Goal: Information Seeking & Learning: Learn about a topic

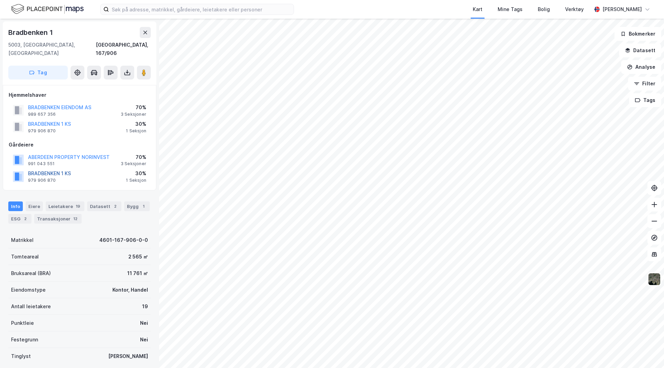
click at [0, 0] on button "BRADBENKEN 1 KS" at bounding box center [0, 0] width 0 height 0
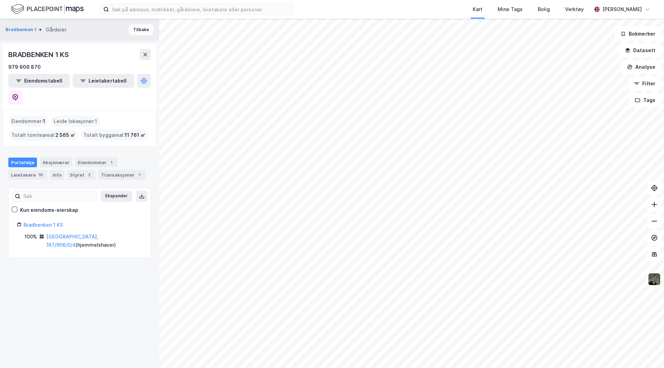
click at [137, 27] on button "Tilbake" at bounding box center [141, 29] width 25 height 11
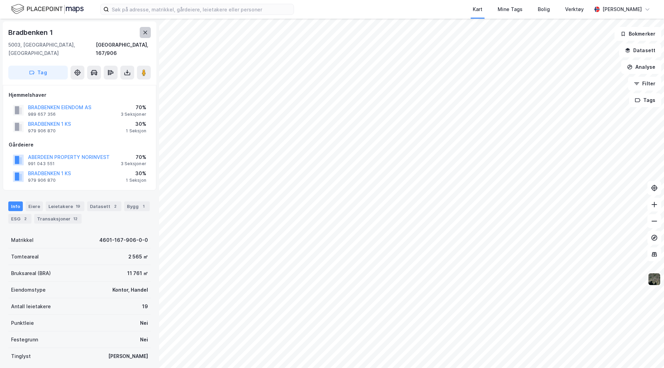
click at [143, 32] on icon at bounding box center [146, 33] width 6 height 6
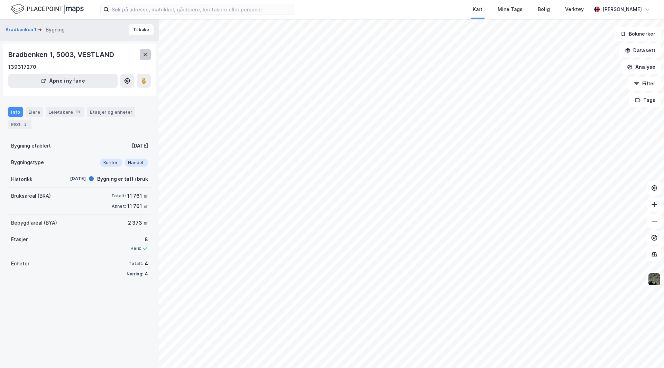
click at [142, 52] on button at bounding box center [145, 54] width 11 height 11
